Goal: Find contact information: Obtain details needed to contact an individual or organization

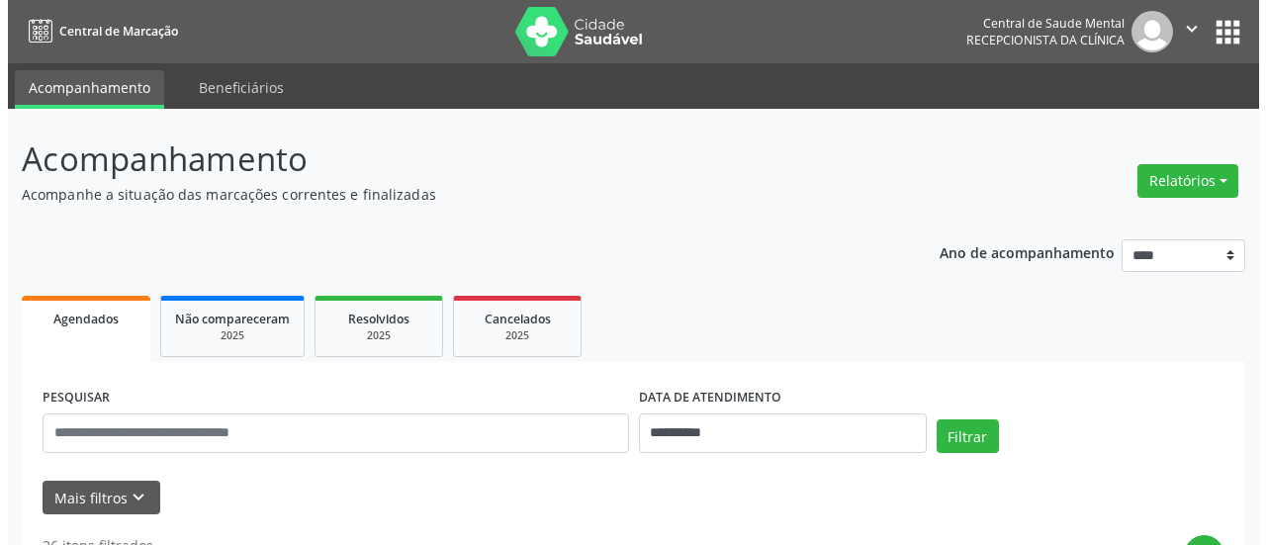
scroll to position [4660, 0]
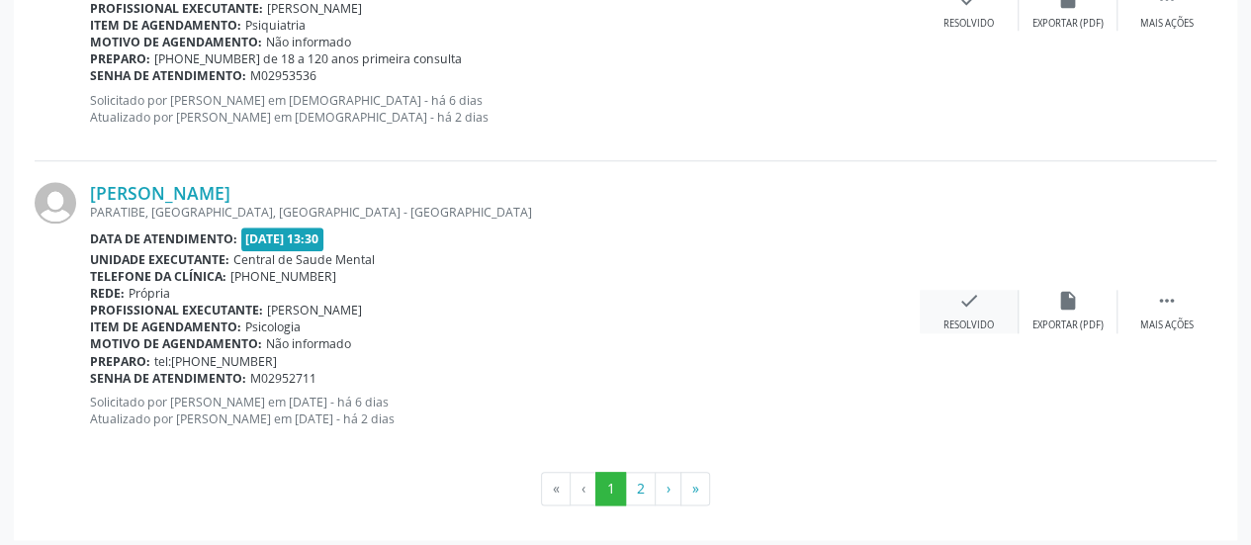
click at [969, 298] on icon "check" at bounding box center [969, 301] width 22 height 22
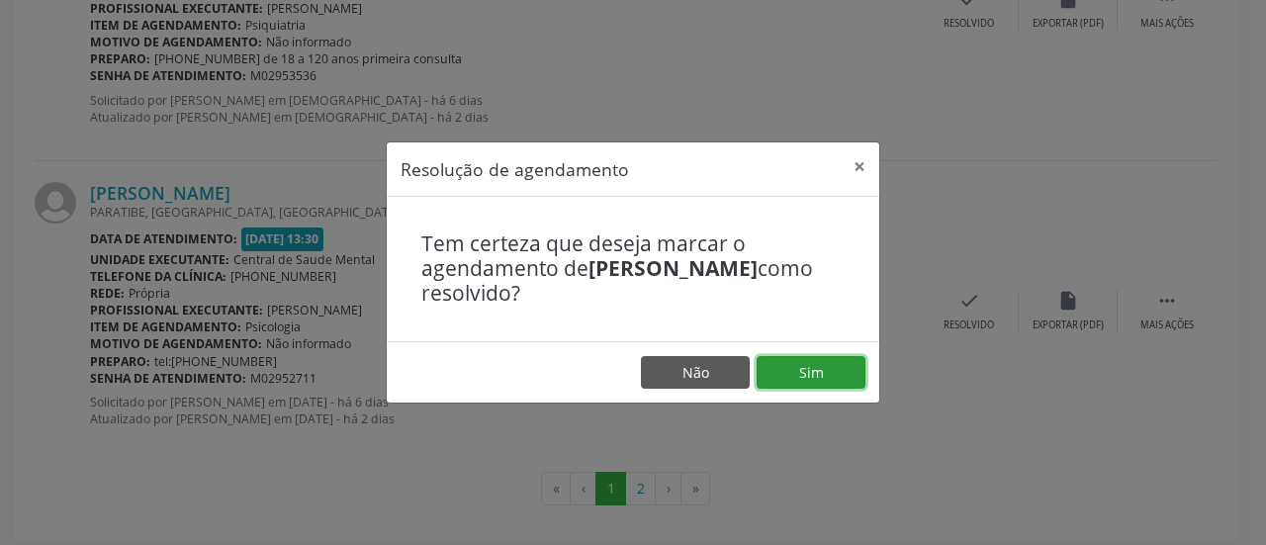
click at [837, 376] on button "Sim" at bounding box center [810, 373] width 109 height 34
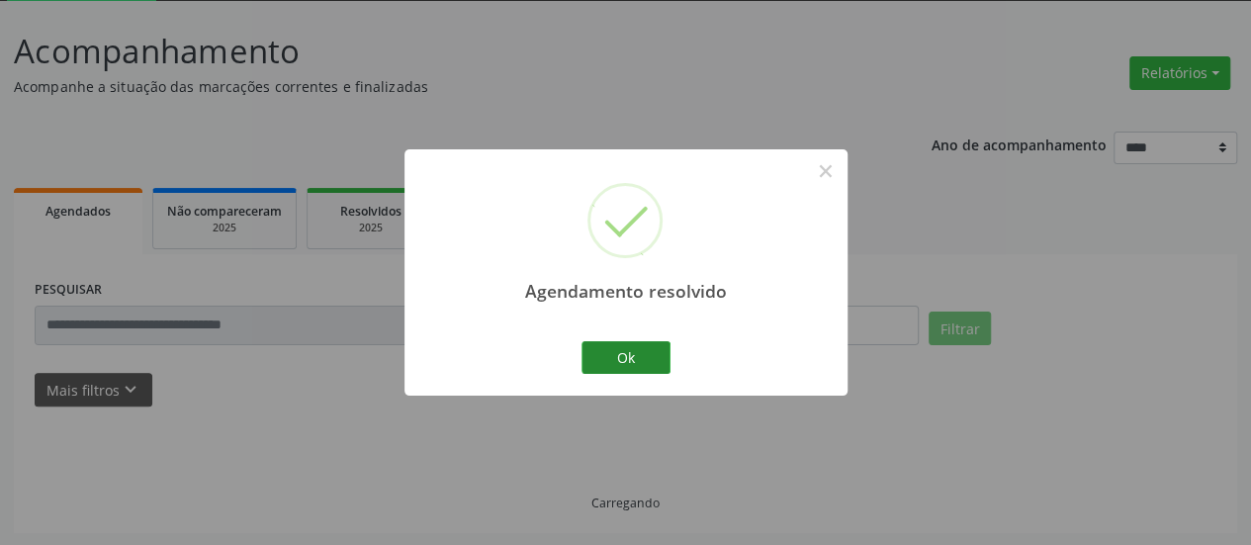
scroll to position [129, 0]
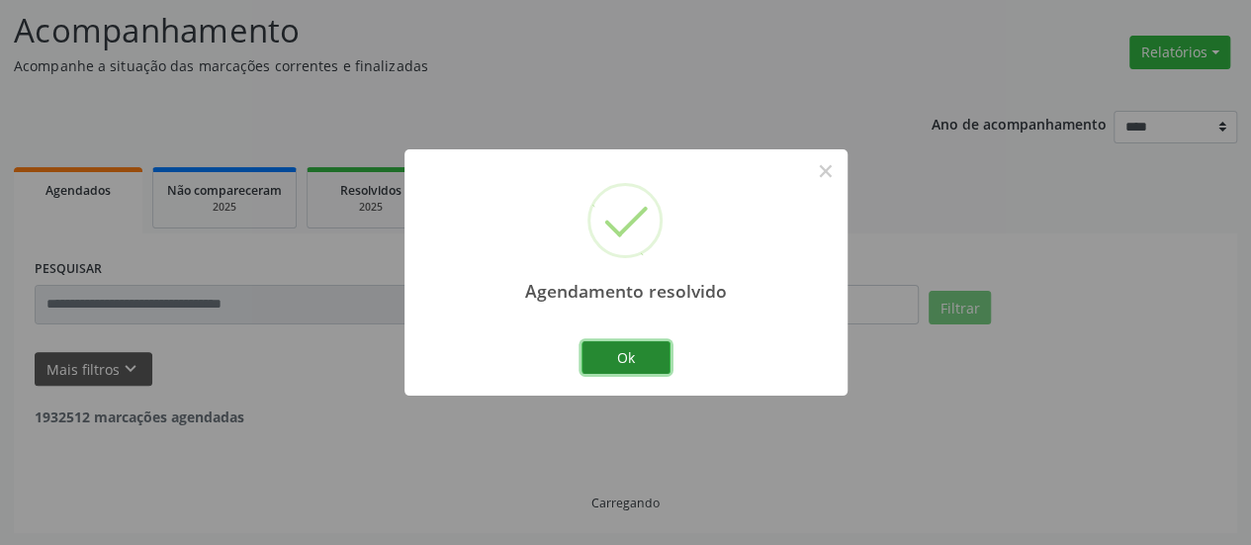
click at [659, 363] on button "Ok" at bounding box center [625, 358] width 89 height 34
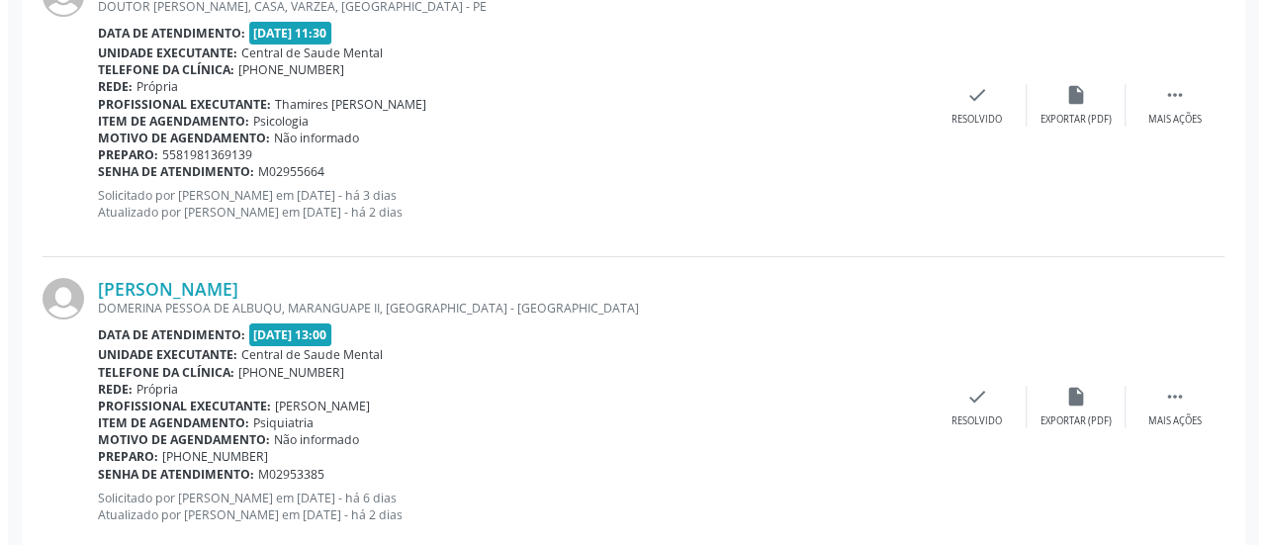
scroll to position [3688, 0]
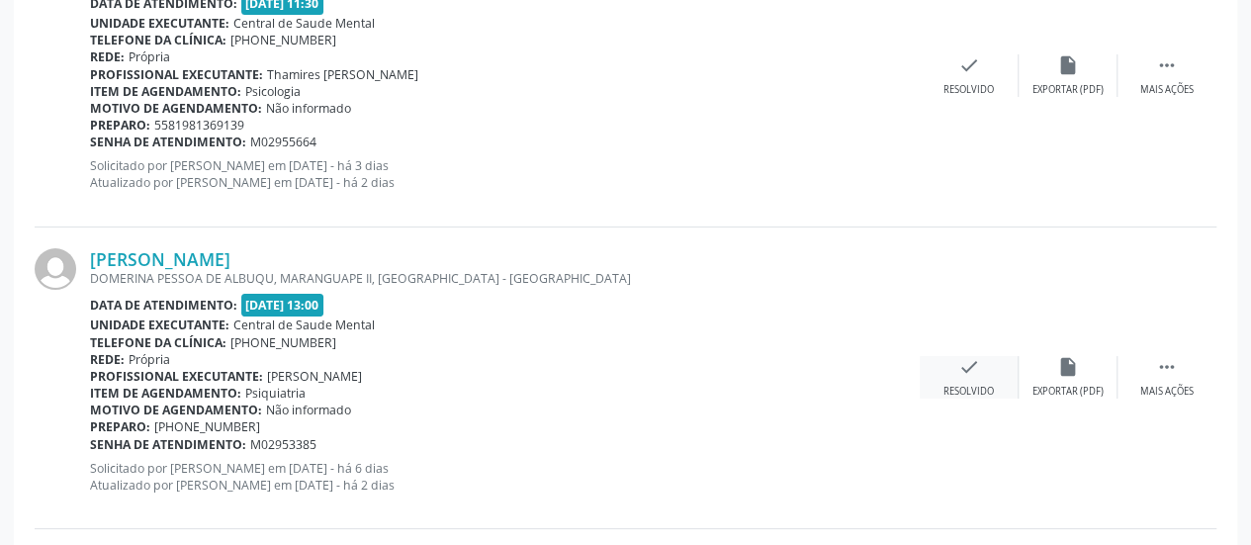
click at [978, 356] on icon "check" at bounding box center [969, 367] width 22 height 22
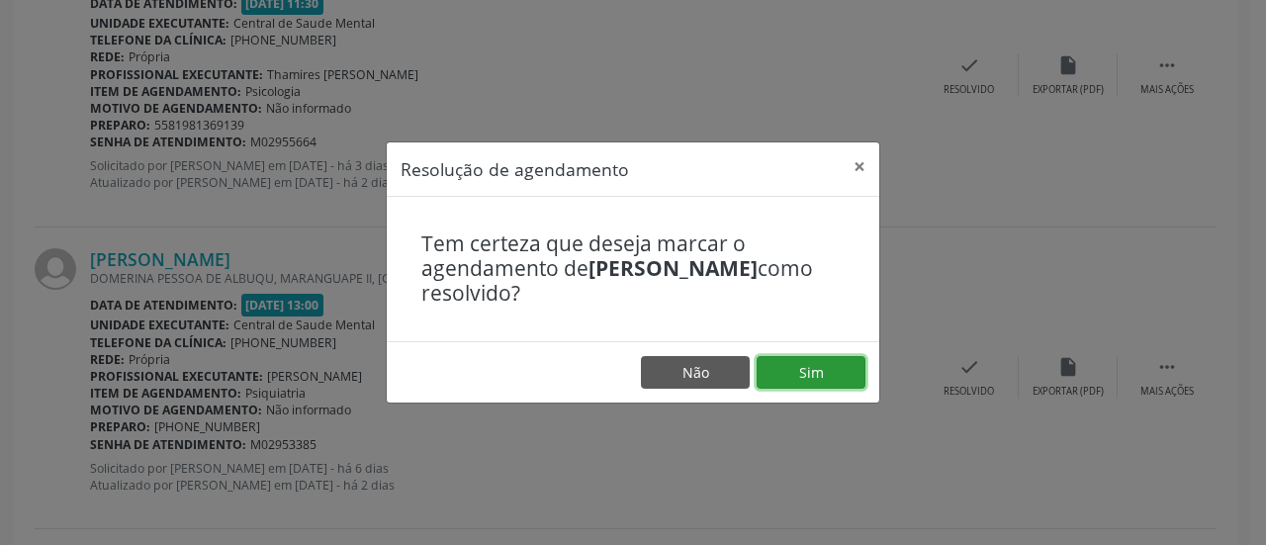
click at [826, 373] on button "Sim" at bounding box center [810, 373] width 109 height 34
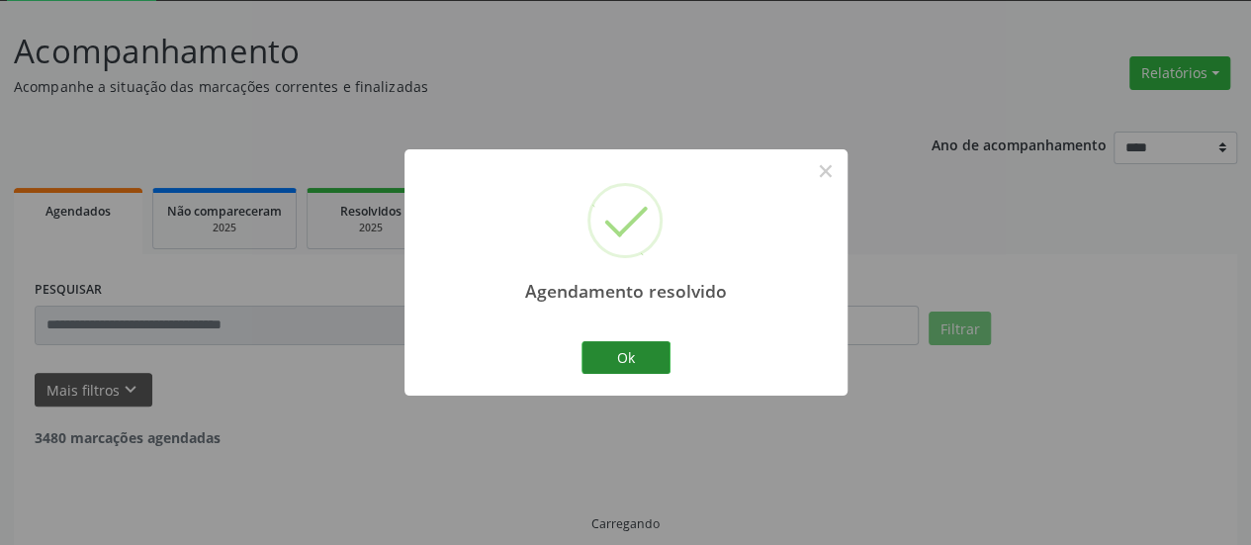
scroll to position [129, 0]
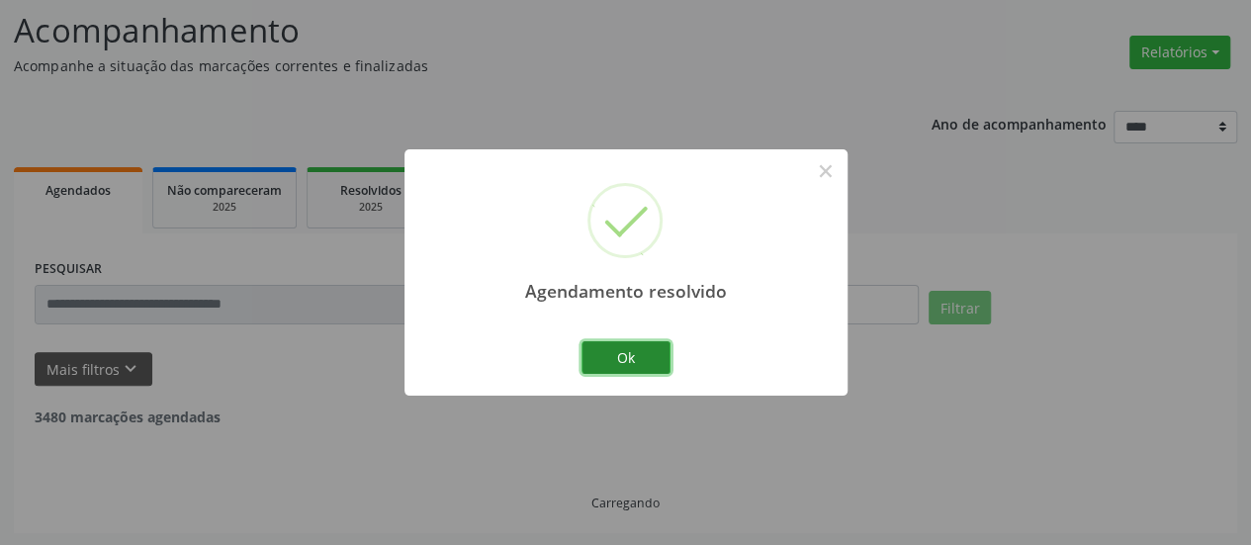
click at [605, 355] on button "Ok" at bounding box center [625, 358] width 89 height 34
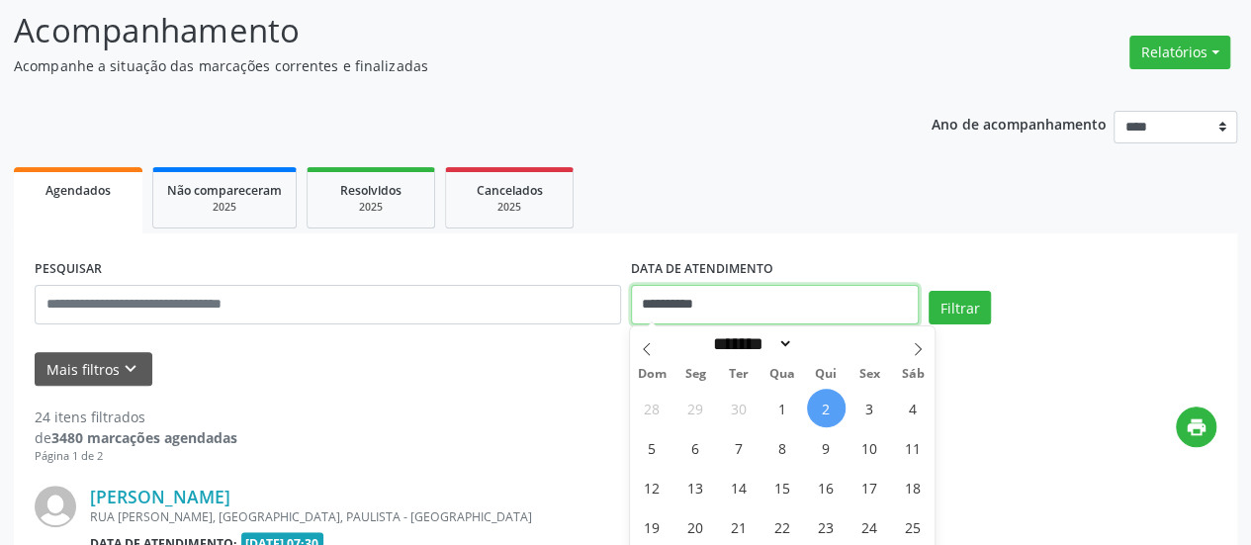
click at [651, 309] on input "**********" at bounding box center [775, 305] width 288 height 40
click at [862, 406] on span "3" at bounding box center [869, 408] width 39 height 39
type input "**********"
click at [862, 406] on span "3" at bounding box center [869, 408] width 39 height 39
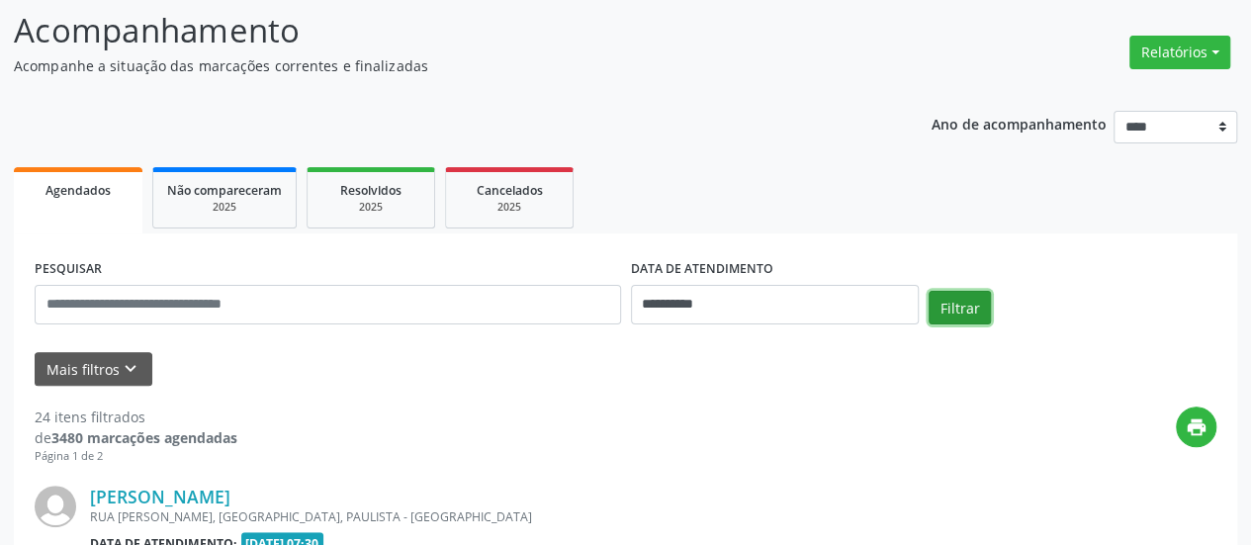
click at [970, 311] on button "Filtrar" at bounding box center [959, 308] width 62 height 34
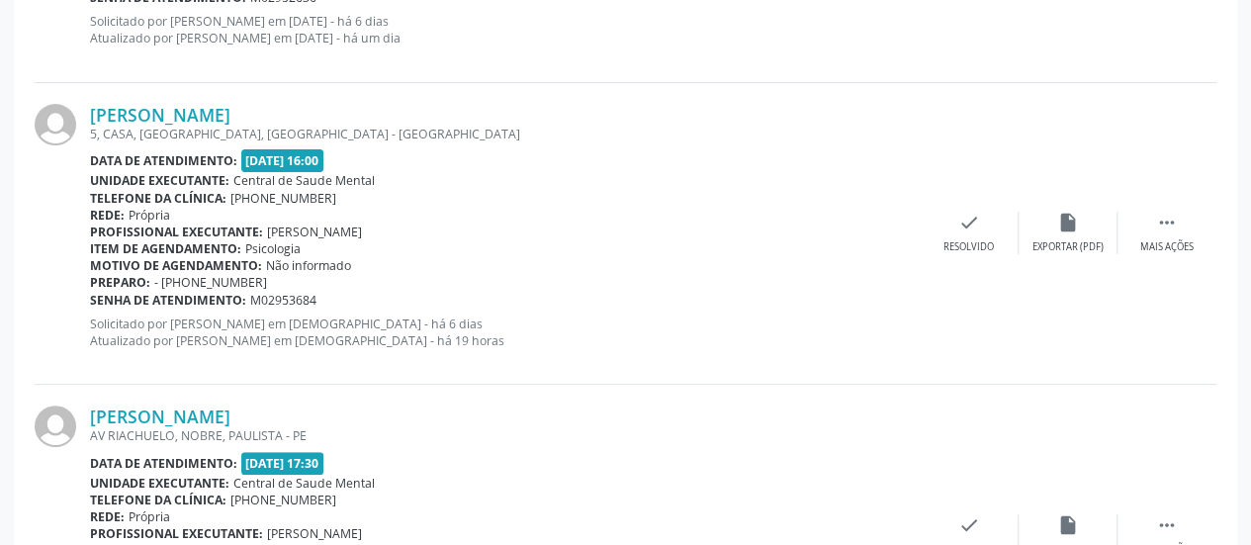
scroll to position [3886, 0]
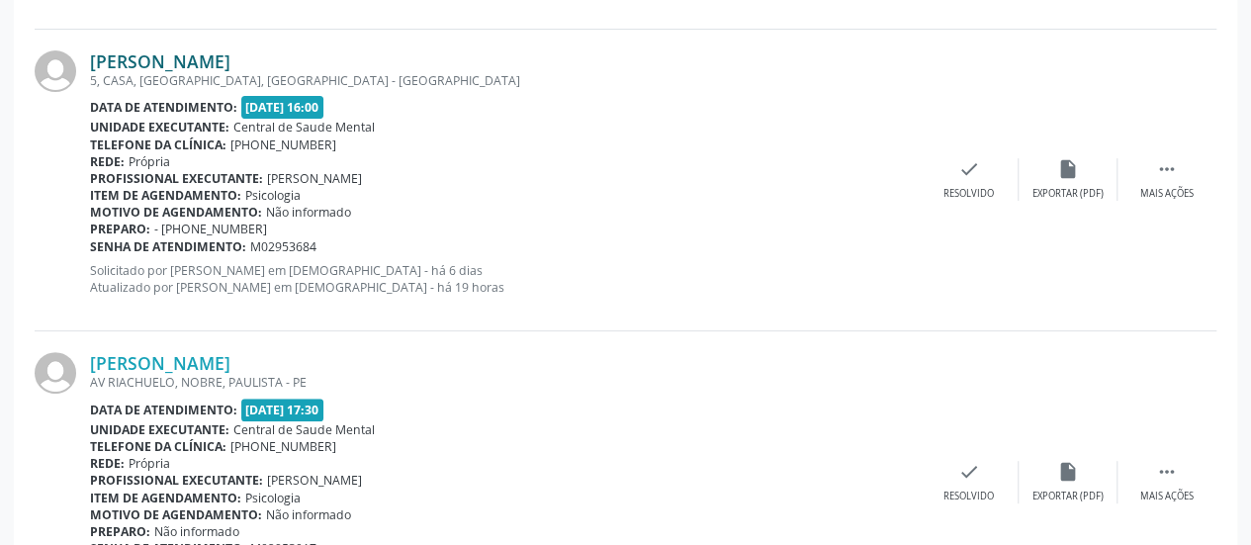
click at [230, 54] on link "[PERSON_NAME]" at bounding box center [160, 61] width 140 height 22
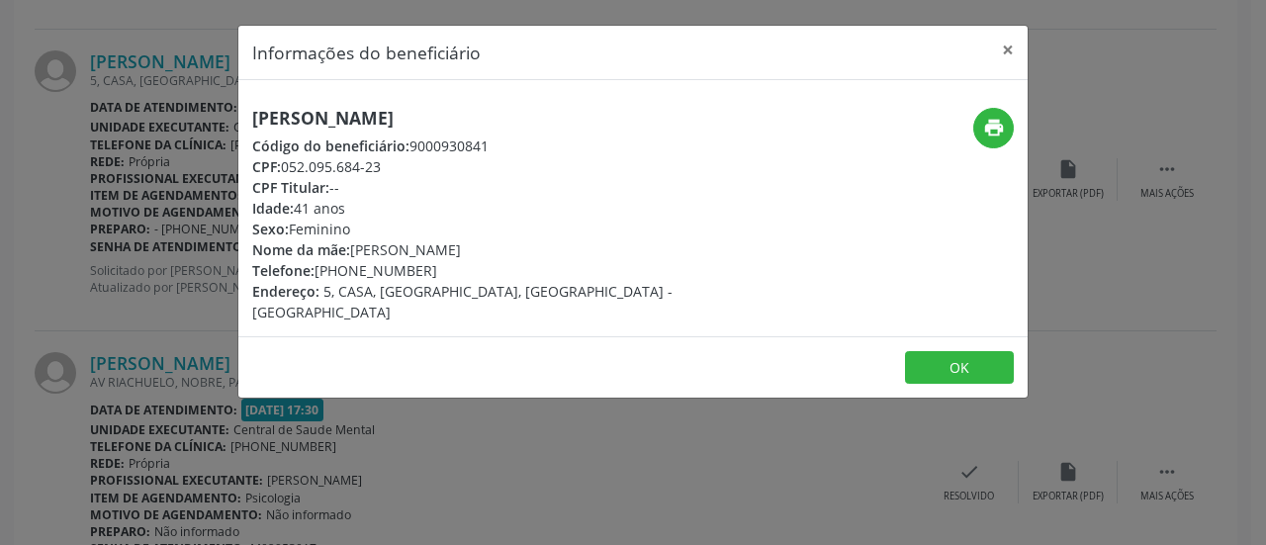
drag, startPoint x: 417, startPoint y: 266, endPoint x: 316, endPoint y: 268, distance: 100.9
click at [316, 268] on div "Telefone: [PHONE_NUMBER]" at bounding box center [501, 270] width 498 height 21
copy div "[PHONE_NUMBER]"
click at [1007, 50] on button "×" at bounding box center [1008, 50] width 40 height 48
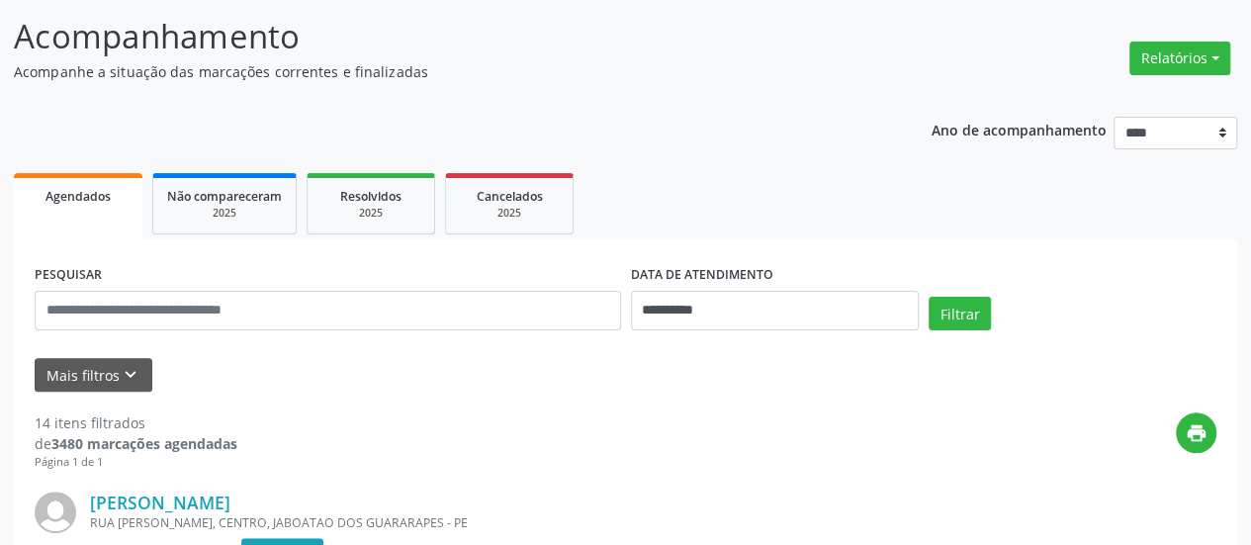
scroll to position [0, 0]
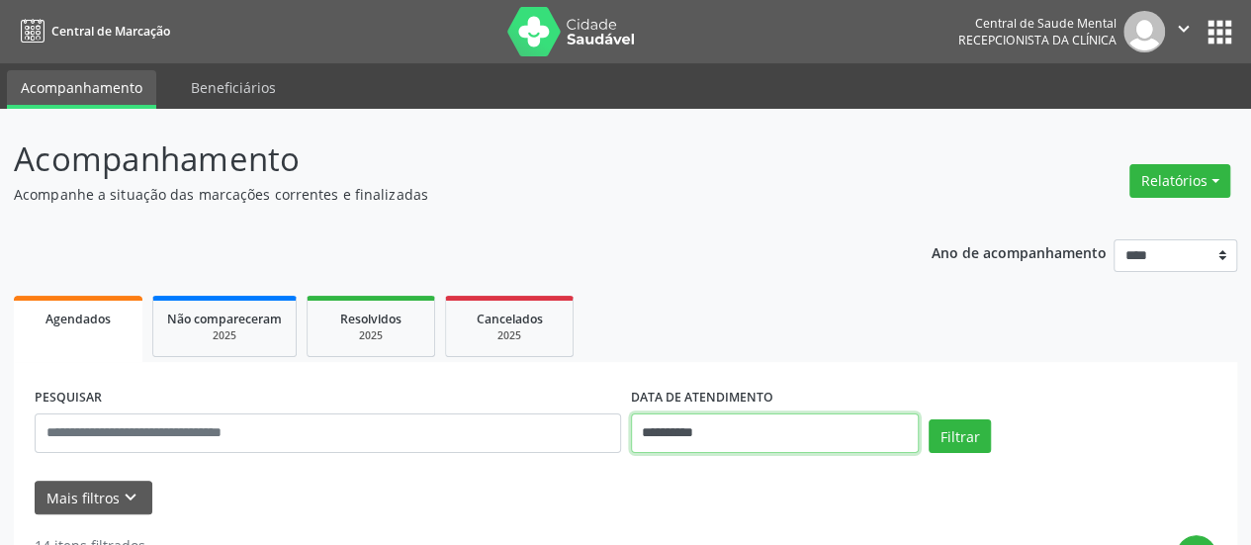
click at [659, 426] on input "**********" at bounding box center [775, 433] width 288 height 40
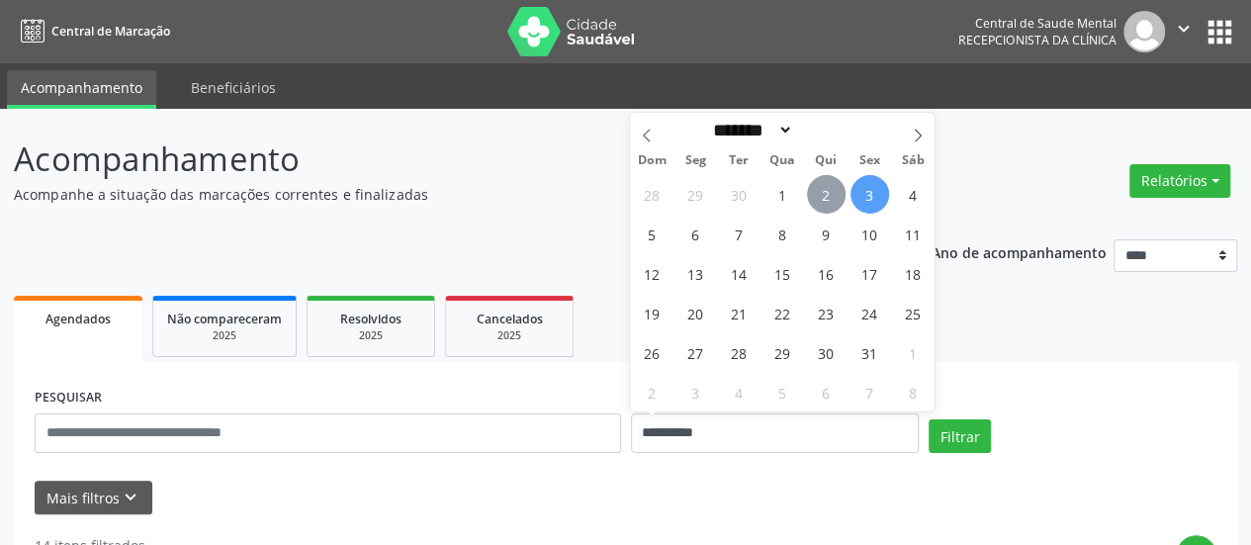
click at [827, 189] on span "2" at bounding box center [826, 194] width 39 height 39
type input "**********"
click at [826, 189] on span "2" at bounding box center [826, 194] width 39 height 39
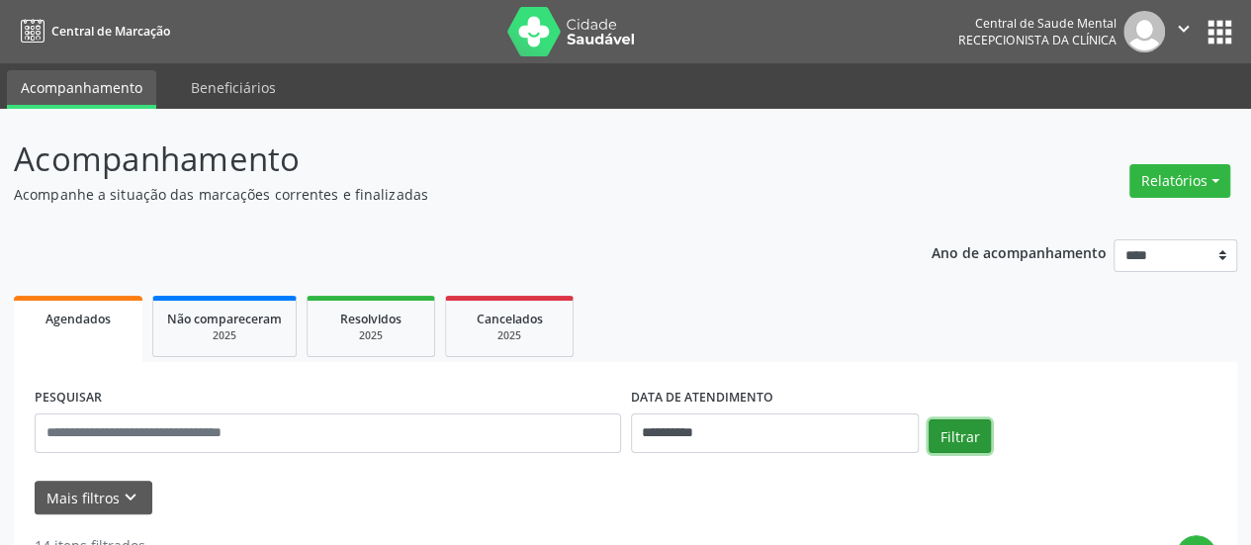
click at [959, 439] on button "Filtrar" at bounding box center [959, 436] width 62 height 34
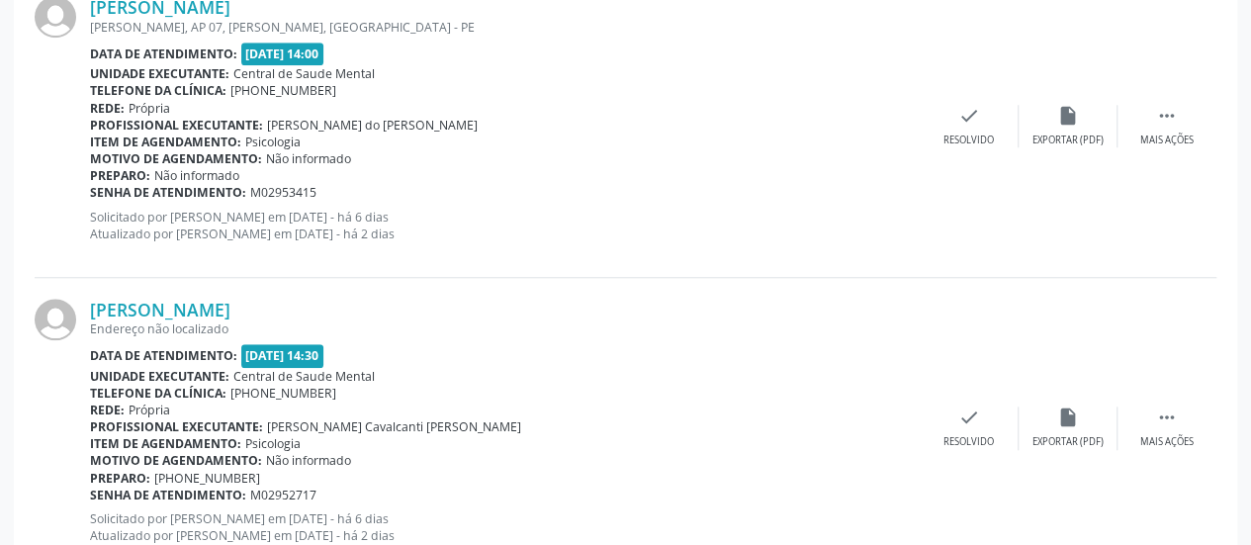
scroll to position [4660, 0]
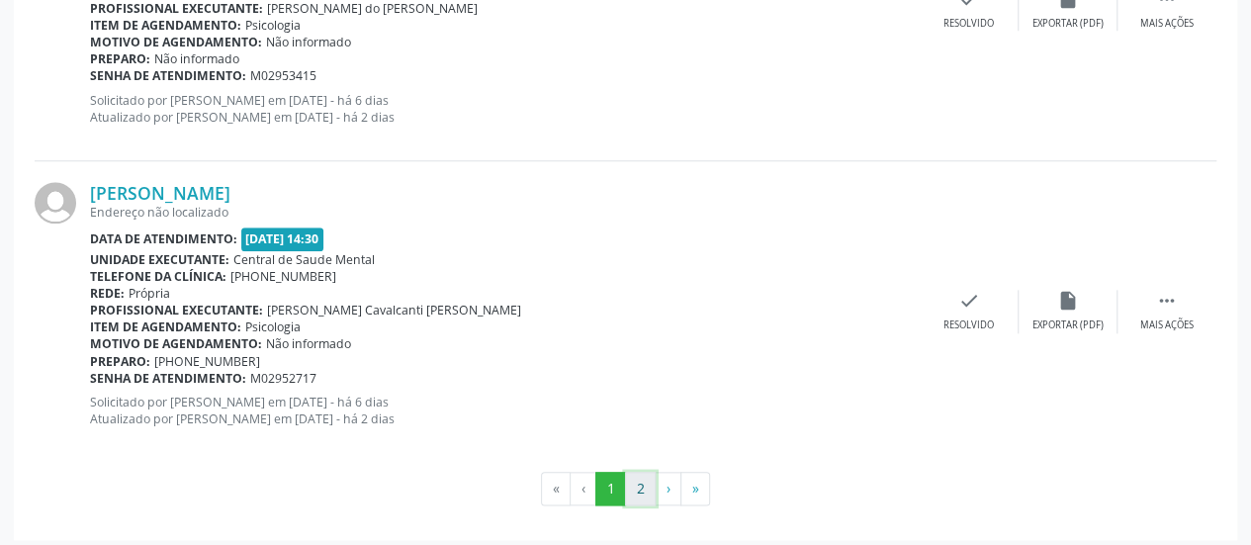
click at [643, 474] on button "2" at bounding box center [640, 489] width 31 height 34
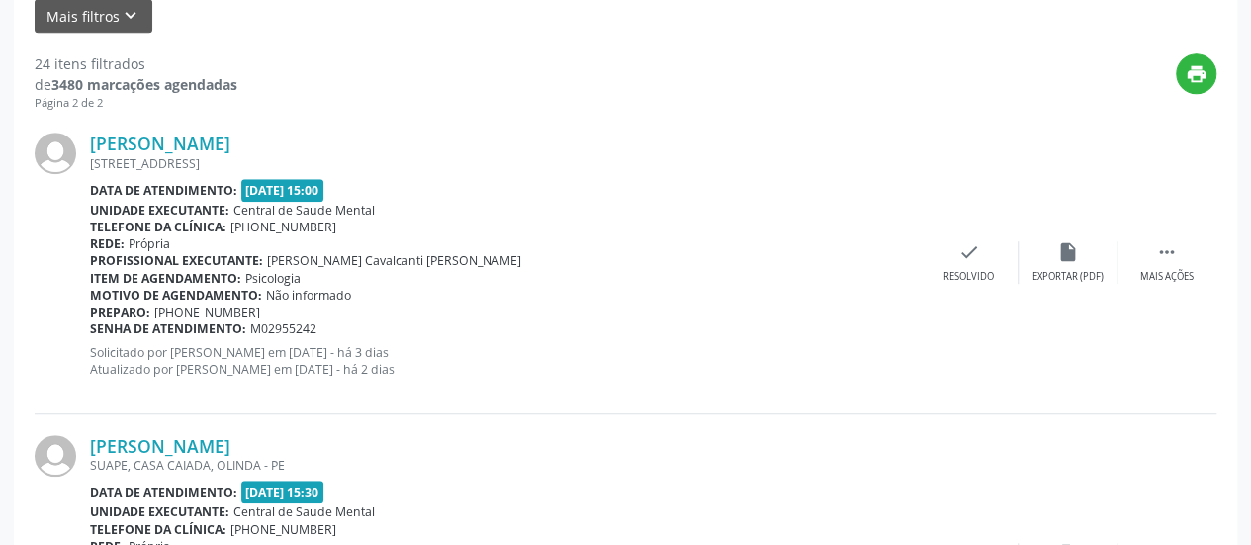
scroll to position [380, 0]
